Goal: Information Seeking & Learning: Learn about a topic

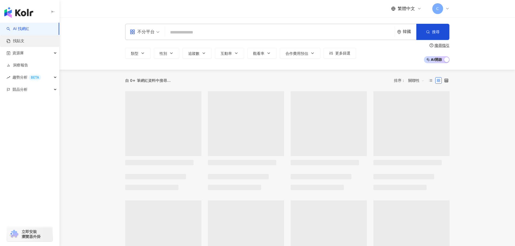
click at [24, 43] on link "找貼文" at bounding box center [15, 40] width 18 height 5
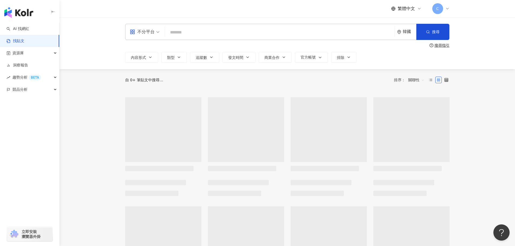
click at [174, 33] on input "search" at bounding box center [279, 32] width 225 height 12
click at [415, 34] on div "韓國" at bounding box center [410, 31] width 14 height 5
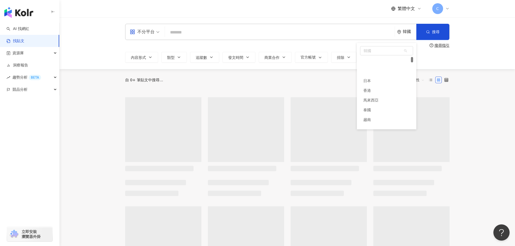
scroll to position [20, 0]
click at [384, 71] on div "香港" at bounding box center [386, 71] width 53 height 10
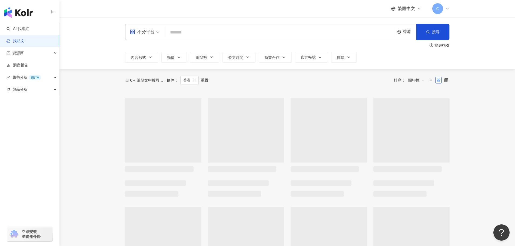
click at [364, 34] on input "search" at bounding box center [279, 32] width 225 height 12
click at [401, 29] on div "香港" at bounding box center [406, 32] width 19 height 16
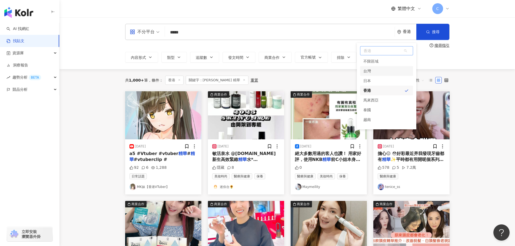
click at [392, 69] on div "台灣" at bounding box center [386, 71] width 53 height 10
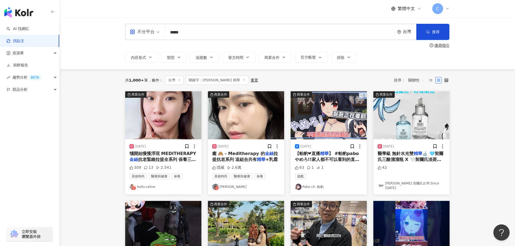
click at [159, 116] on img "button" at bounding box center [163, 115] width 76 height 48
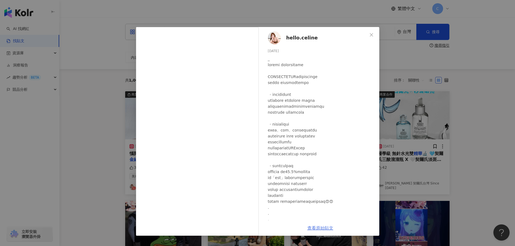
click at [325, 226] on link "查看原始貼文" at bounding box center [320, 228] width 26 height 5
click at [438, 58] on div "hello.celine [DATE] 309 13 2,541 查看原始貼文" at bounding box center [257, 123] width 515 height 246
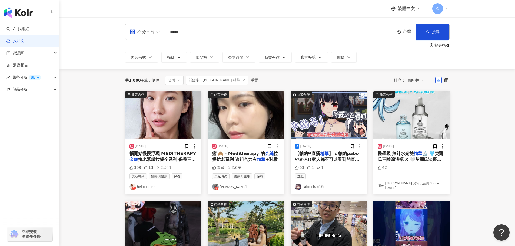
click at [234, 97] on img "button" at bounding box center [246, 115] width 76 height 48
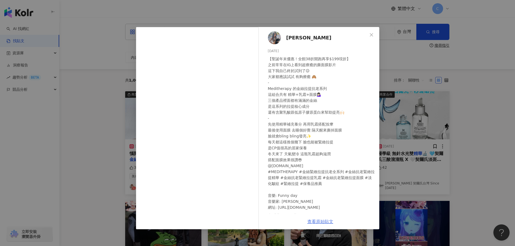
click at [328, 222] on link "查看原始貼文" at bounding box center [320, 221] width 26 height 5
click at [452, 91] on div "[PERSON_NAME] [DATE] 隱藏 2.6萬 查看原始貼文" at bounding box center [257, 123] width 515 height 246
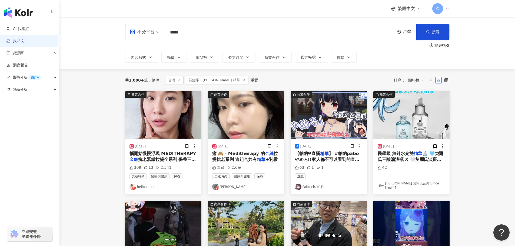
click at [156, 31] on span "不分平台" at bounding box center [145, 32] width 30 height 9
click at [150, 57] on div "Instagram" at bounding box center [146, 57] width 31 height 7
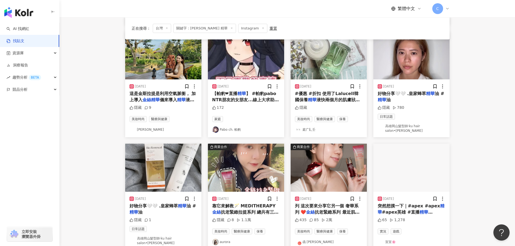
scroll to position [216, 0]
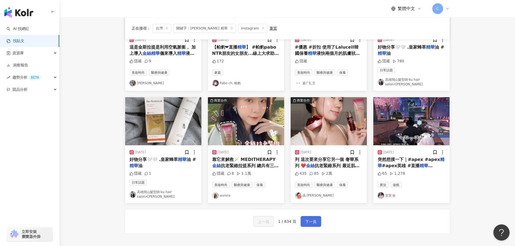
click at [315, 219] on span "下一頁" at bounding box center [310, 222] width 11 height 6
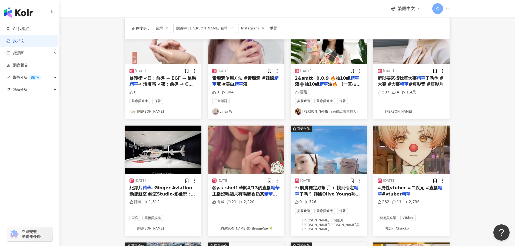
scroll to position [0, 0]
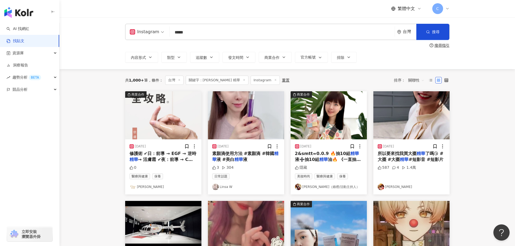
drag, startPoint x: 245, startPoint y: 29, endPoint x: 82, endPoint y: 34, distance: 162.8
click at [91, 34] on div "Instagram 金絲 精華 ***** 台灣 搜尋 searchOperator 插入語法 完全符合 "" 聯集 OR 交集 AND 排除 - 群組 {}…" at bounding box center [287, 43] width 456 height 52
type input "*"
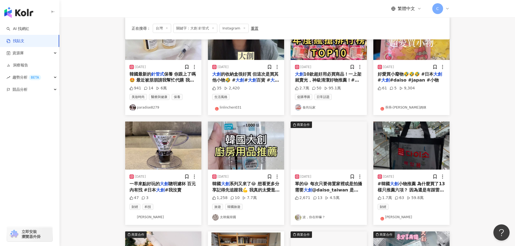
scroll to position [108, 0]
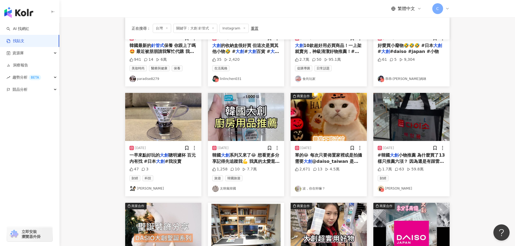
click at [234, 116] on img "button" at bounding box center [246, 117] width 76 height 48
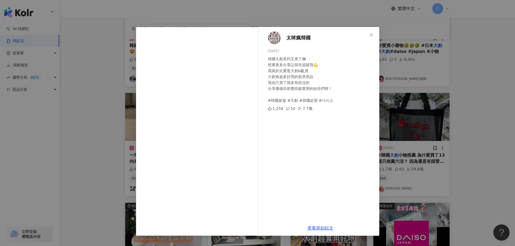
click at [95, 165] on div "太咪瘋韓國 [DATE] 韓國大創系列又來了😂 想看更多分享記得先追蹤我💪 我真的太愛逛大創&亂買 大創有超多好用的廚房用品 我自己買了很多有的沒的 分享幾個…" at bounding box center [257, 123] width 515 height 246
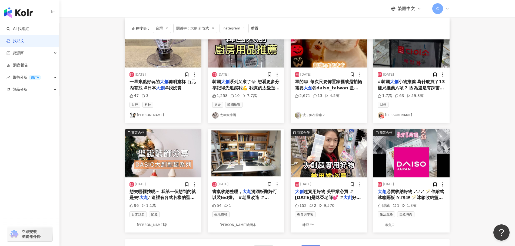
scroll to position [189, 0]
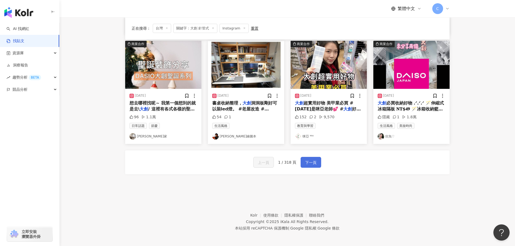
click at [308, 159] on span "下一頁" at bounding box center [310, 162] width 11 height 6
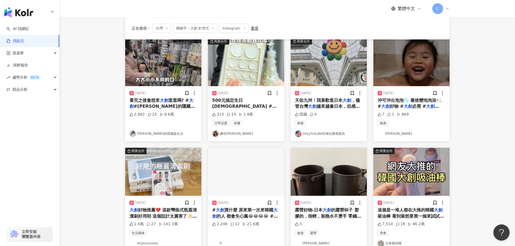
scroll to position [0, 0]
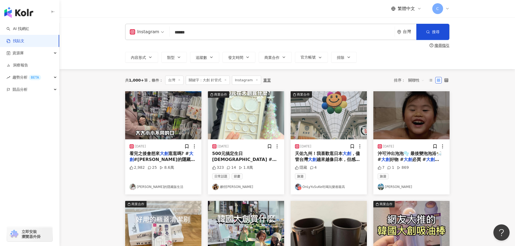
click at [204, 36] on input "******" at bounding box center [282, 32] width 221 height 12
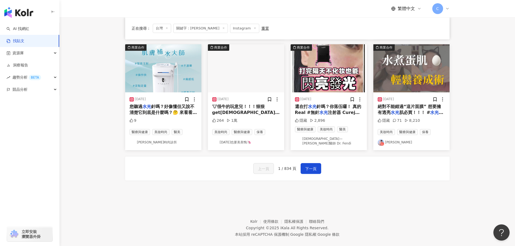
scroll to position [272, 0]
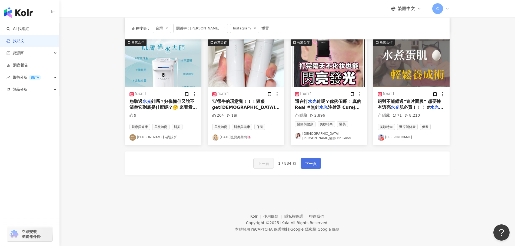
click at [310, 161] on span "下一頁" at bounding box center [310, 164] width 11 height 6
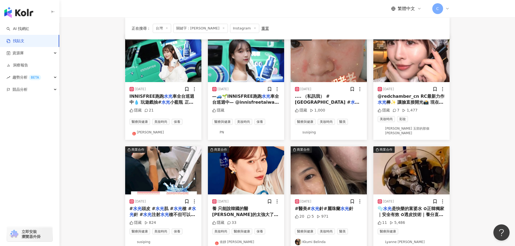
scroll to position [2, 0]
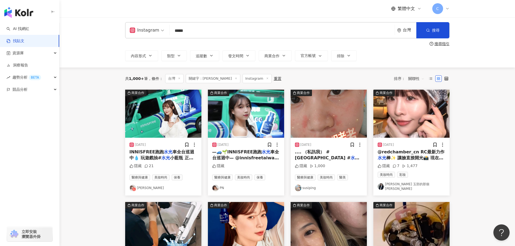
click at [209, 33] on input "*****" at bounding box center [282, 31] width 221 height 12
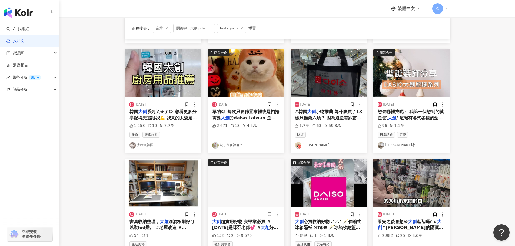
scroll to position [216, 0]
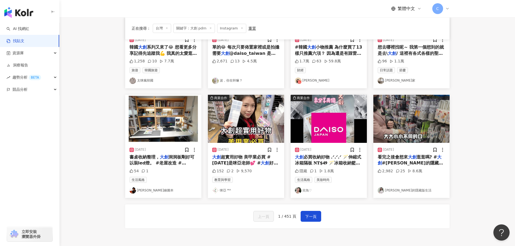
click at [305, 222] on div "上一頁 1 / 451 頁 下一頁" at bounding box center [287, 217] width 324 height 24
click at [310, 215] on span "下一頁" at bounding box center [310, 217] width 11 height 6
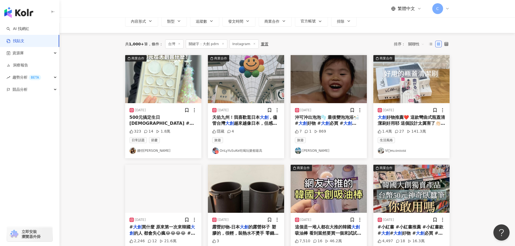
scroll to position [0, 0]
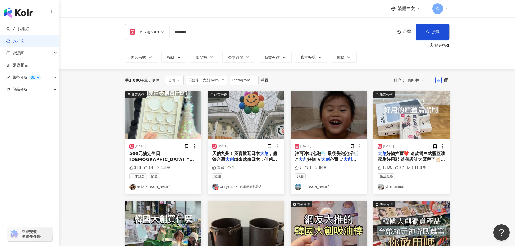
drag, startPoint x: 181, startPoint y: 32, endPoint x: 187, endPoint y: 32, distance: 6.5
click at [181, 32] on input "*******" at bounding box center [282, 32] width 221 height 12
drag, startPoint x: 194, startPoint y: 32, endPoint x: 117, endPoint y: 41, distance: 76.9
click at [128, 37] on div "Instagram 大創 pdrn ******* 台灣 搜尋 searchOperator 插入語法 完全符合 "" 聯集 OR 交集 AND 排除 - 群…" at bounding box center [287, 32] width 324 height 16
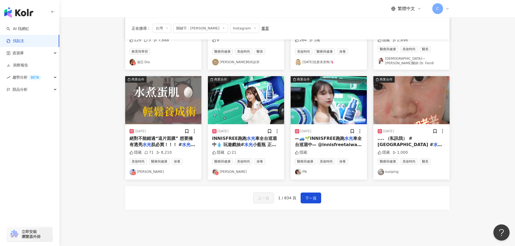
scroll to position [270, 0]
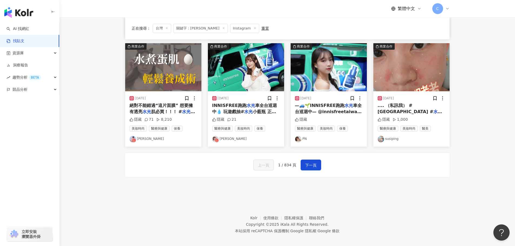
drag, startPoint x: 320, startPoint y: 164, endPoint x: 402, endPoint y: 32, distance: 155.4
click at [320, 164] on button "下一頁" at bounding box center [311, 165] width 21 height 11
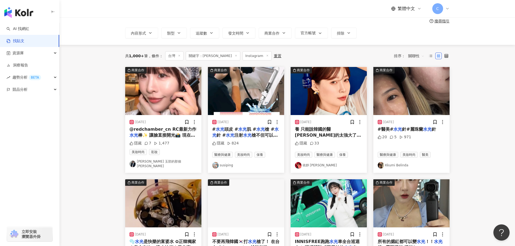
scroll to position [0, 0]
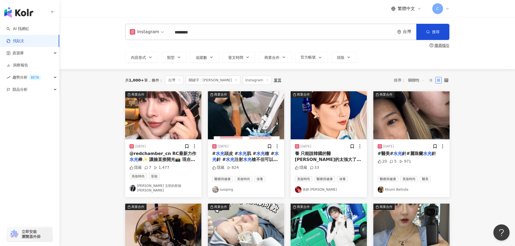
click at [196, 36] on input "********" at bounding box center [282, 32] width 221 height 12
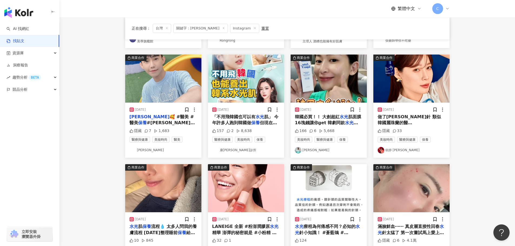
scroll to position [243, 0]
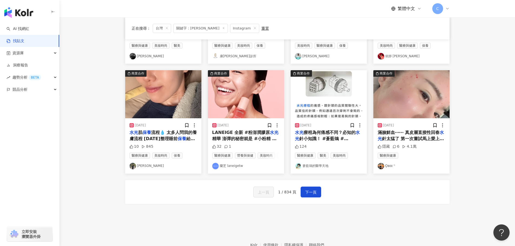
click at [309, 203] on div "上一頁 1 / 834 頁 下一頁" at bounding box center [287, 192] width 324 height 24
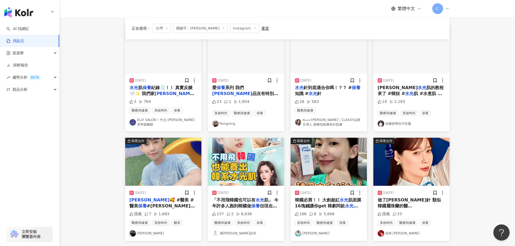
scroll to position [0, 0]
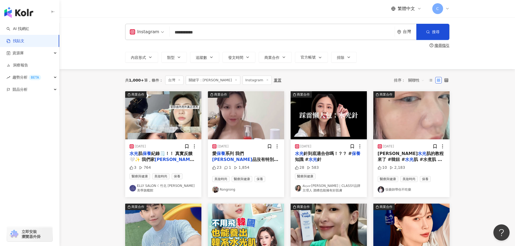
drag, startPoint x: 204, startPoint y: 34, endPoint x: 215, endPoint y: 33, distance: 11.7
click at [204, 34] on input "**********" at bounding box center [282, 32] width 221 height 12
click at [129, 31] on div "**********" at bounding box center [287, 32] width 324 height 16
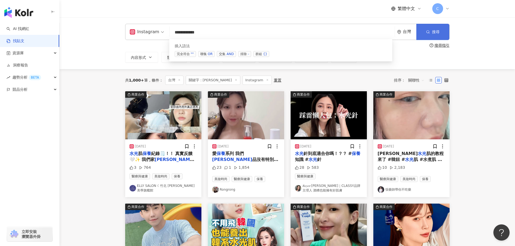
click at [437, 33] on span "搜尋" at bounding box center [436, 32] width 8 height 4
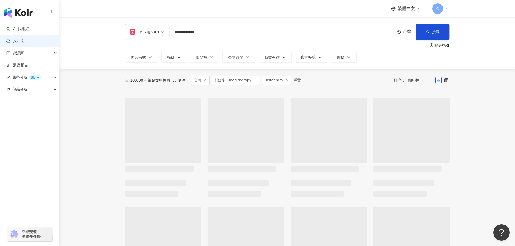
drag, startPoint x: 287, startPoint y: 38, endPoint x: 284, endPoint y: 36, distance: 3.6
click at [287, 38] on input "**********" at bounding box center [282, 32] width 221 height 12
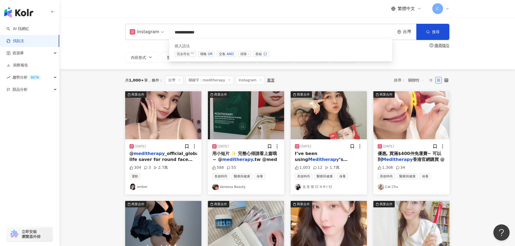
click at [218, 54] on span "交集 AND" at bounding box center [226, 54] width 19 height 6
type input "**********"
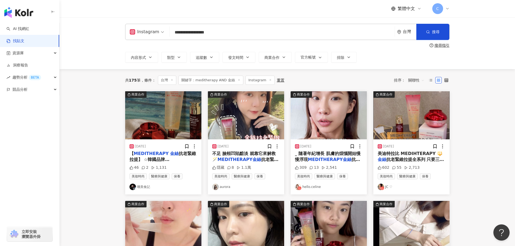
click at [421, 79] on span "關聯性" at bounding box center [416, 80] width 16 height 9
click at [416, 112] on div "觀看數" at bounding box center [417, 110] width 15 height 6
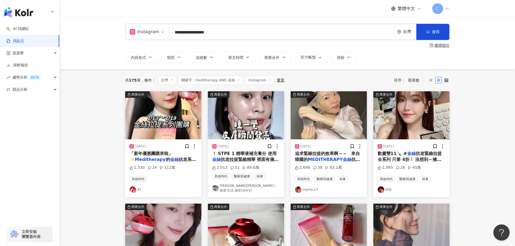
drag, startPoint x: 158, startPoint y: 112, endPoint x: 146, endPoint y: 132, distance: 24.1
click at [112, 136] on main "**********" at bounding box center [287, 239] width 456 height 444
click at [180, 127] on img "button" at bounding box center [163, 115] width 76 height 48
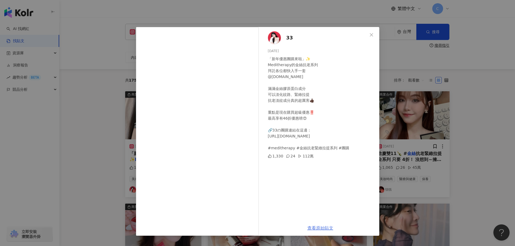
click at [321, 229] on link "查看原始貼文" at bounding box center [320, 228] width 26 height 5
click at [90, 159] on div "33 [DATE] 「新年優惠團購來啦」✨ Meditherapy的金絲抗老系列 拜託各位都快入手一套 @[DOMAIN_NAME] 滿滿金絲膠原蛋白成分 可…" at bounding box center [257, 123] width 515 height 246
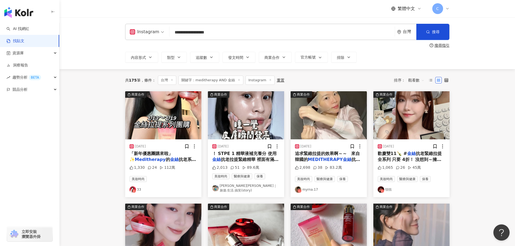
click at [250, 97] on img "button" at bounding box center [246, 115] width 76 height 48
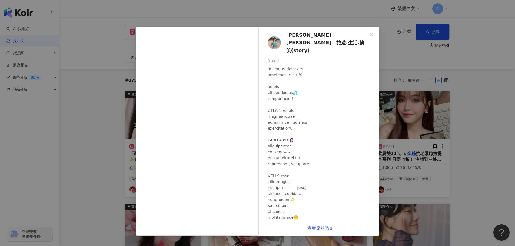
click at [315, 232] on div "查看原始貼文" at bounding box center [320, 228] width 118 height 15
click at [316, 228] on link "查看原始貼文" at bounding box center [320, 228] width 26 height 5
click at [483, 130] on div "[PERSON_NAME][PERSON_NAME]｜旅遊.生活.搞笑(story) [DATE] 2,013 51 89.6萬 查看原始貼文" at bounding box center [257, 123] width 515 height 246
